Goal: Task Accomplishment & Management: Use online tool/utility

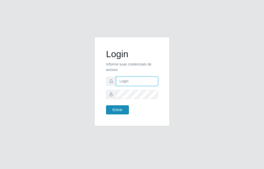
type input "raiane@B7"
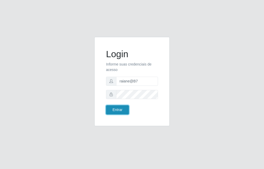
click at [119, 109] on button "Entrar" at bounding box center [117, 109] width 23 height 9
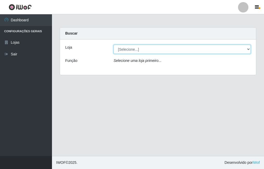
click at [152, 47] on select "[Selecione...] Bemais Supermercados - B7 Oitizeiro" at bounding box center [182, 49] width 137 height 9
select select "411"
click at [114, 45] on select "[Selecione...] Bemais Supermercados - B7 Oitizeiro" at bounding box center [182, 49] width 137 height 9
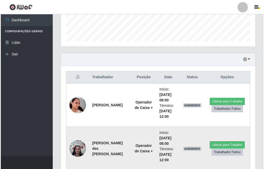
scroll to position [171, 0]
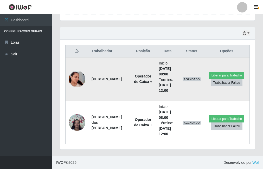
click at [78, 78] on img at bounding box center [77, 79] width 17 height 30
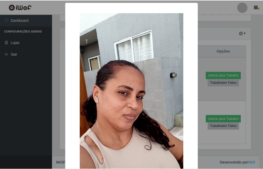
scroll to position [108, 192]
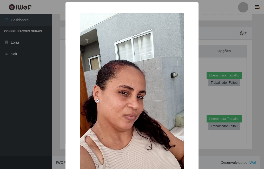
click at [44, 99] on div "× OK Cancel" at bounding box center [132, 84] width 264 height 169
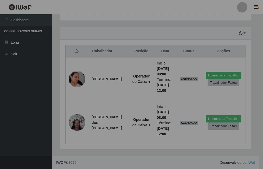
scroll to position [108, 195]
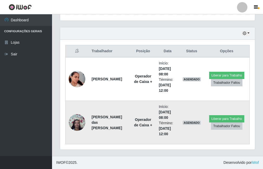
click at [80, 123] on img at bounding box center [77, 122] width 17 height 22
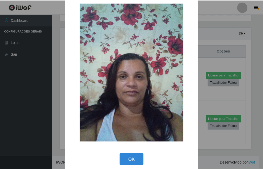
scroll to position [15, 0]
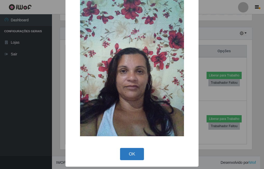
click at [136, 159] on button "OK" at bounding box center [132, 154] width 24 height 12
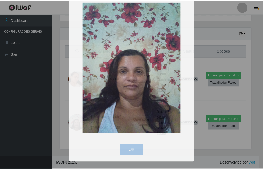
scroll to position [108, 195]
